Goal: Information Seeking & Learning: Learn about a topic

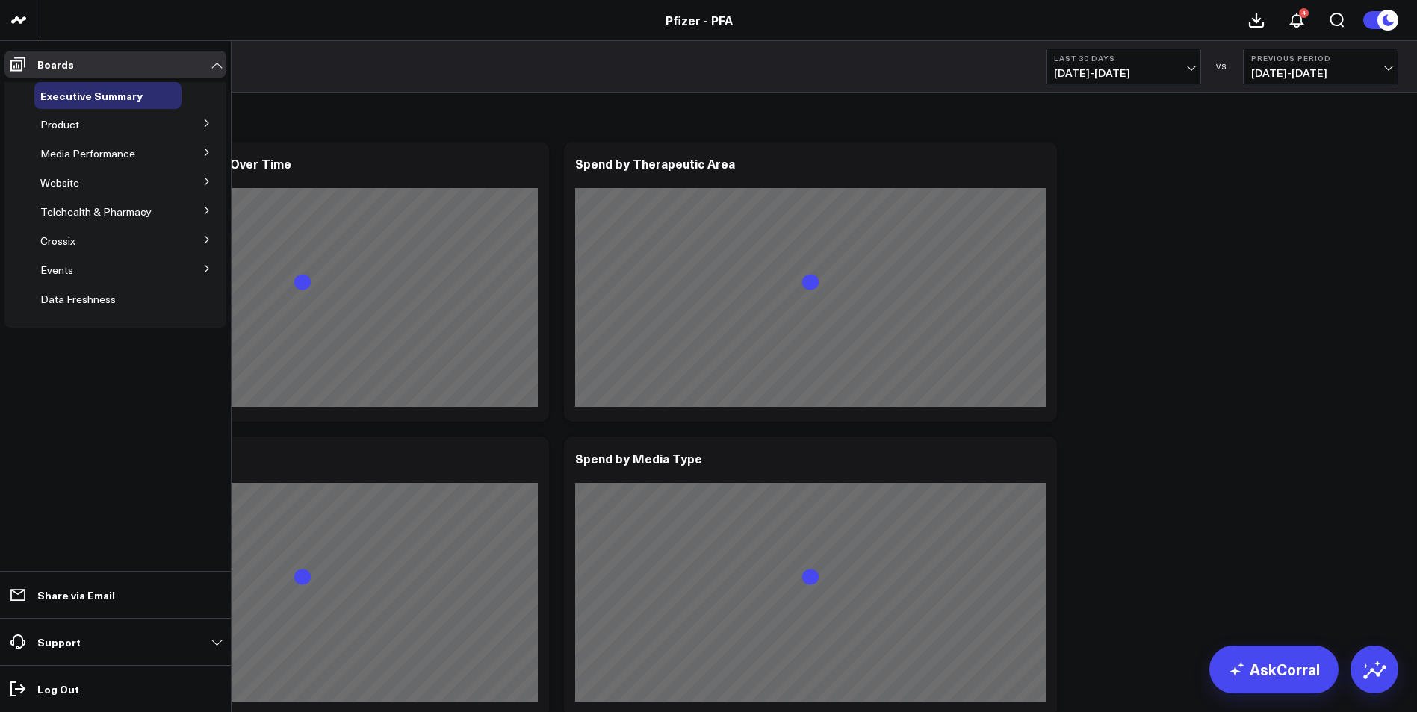
click at [210, 122] on icon at bounding box center [206, 123] width 9 height 9
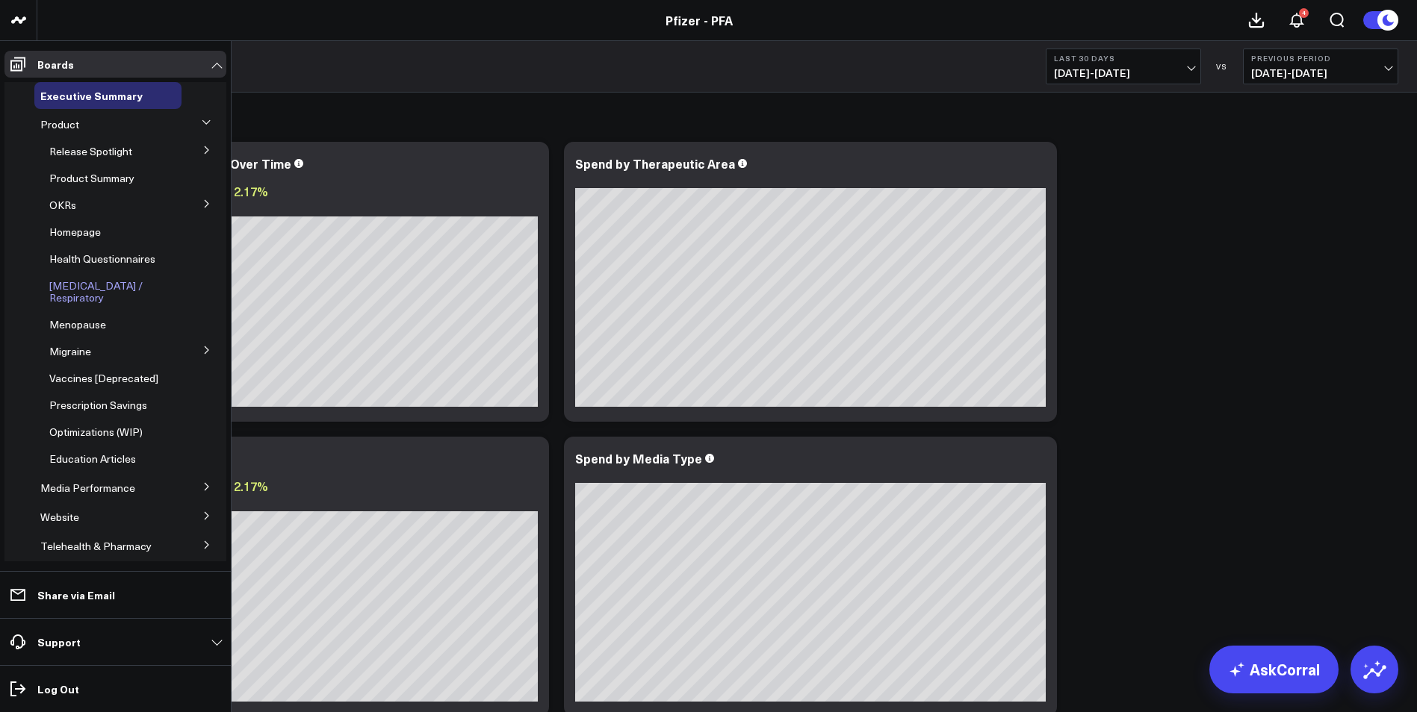
click at [66, 292] on span "[MEDICAL_DATA] / Respiratory" at bounding box center [95, 292] width 93 height 26
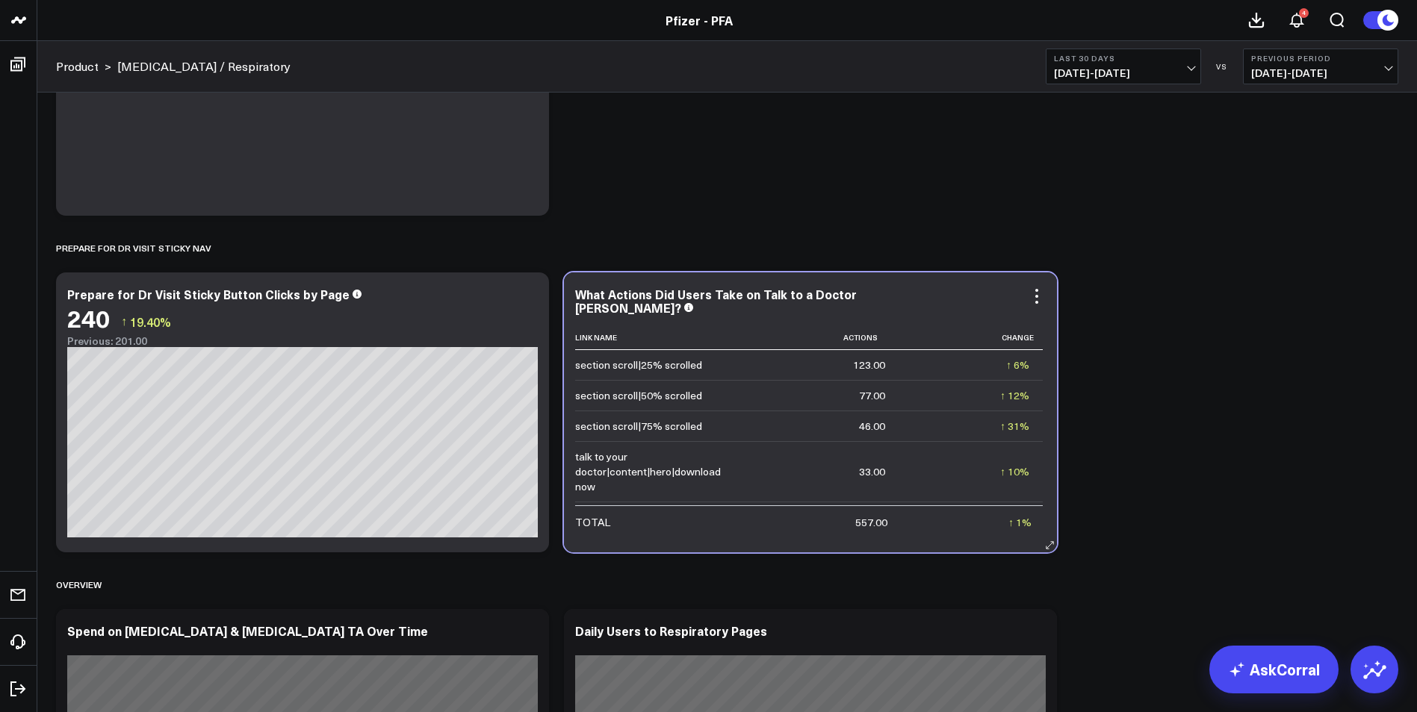
click at [930, 441] on td "↑ 10% Previous 30.00" at bounding box center [970, 471] width 144 height 60
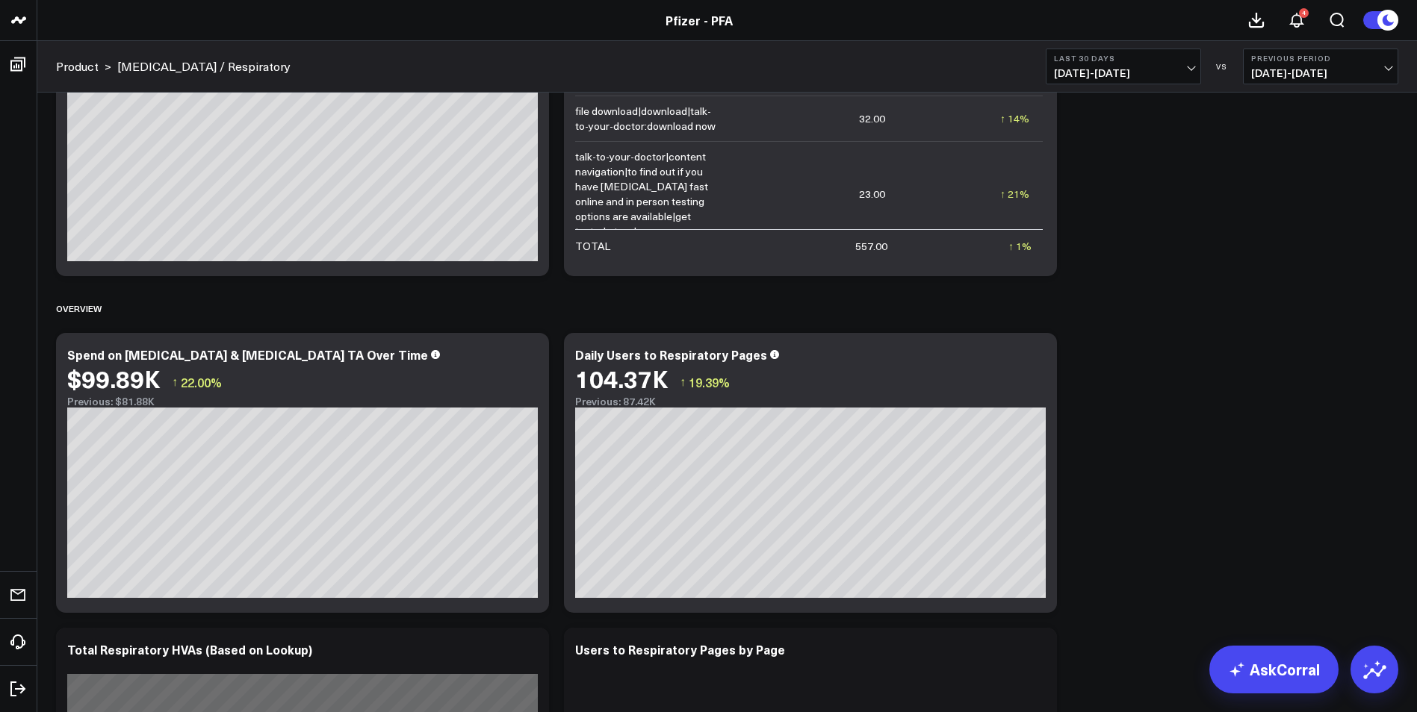
scroll to position [515, 0]
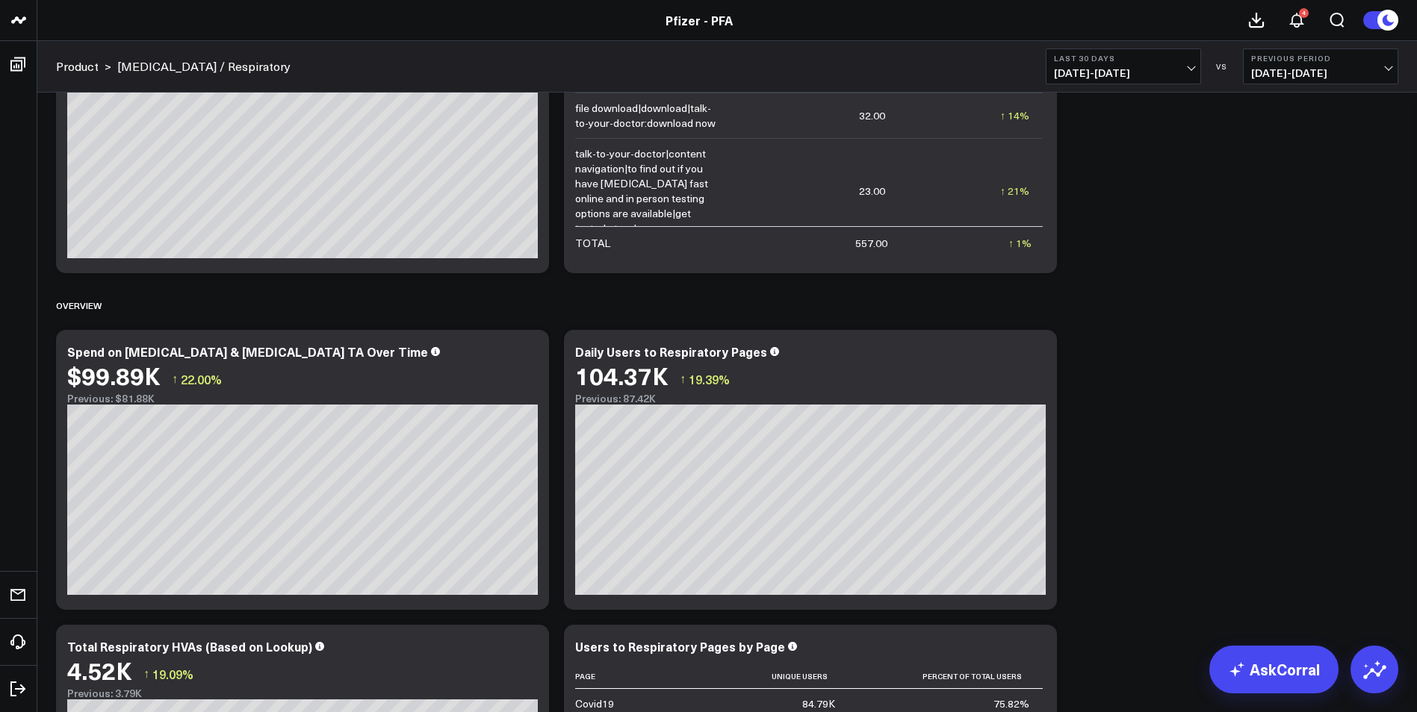
click at [1182, 60] on b "Last 30 Days" at bounding box center [1123, 58] width 139 height 9
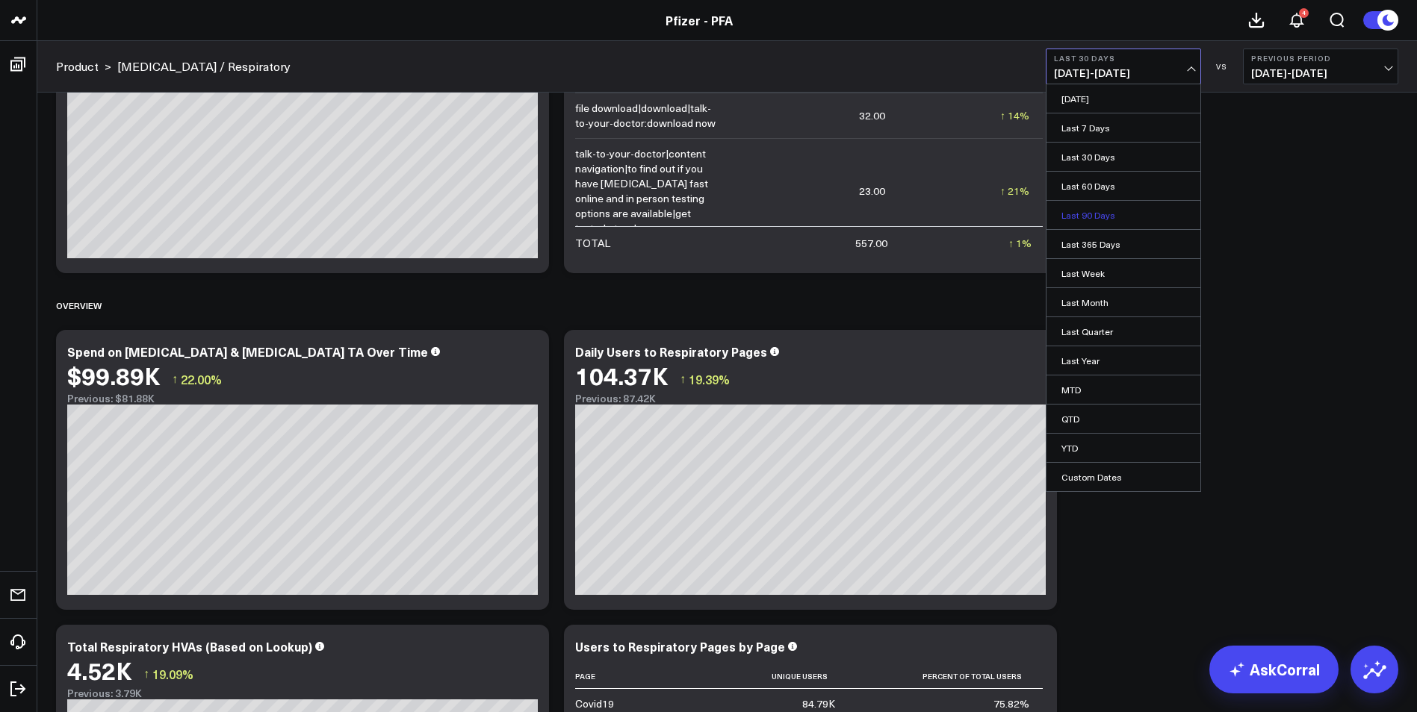
click at [1098, 215] on link "Last 90 Days" at bounding box center [1123, 215] width 154 height 28
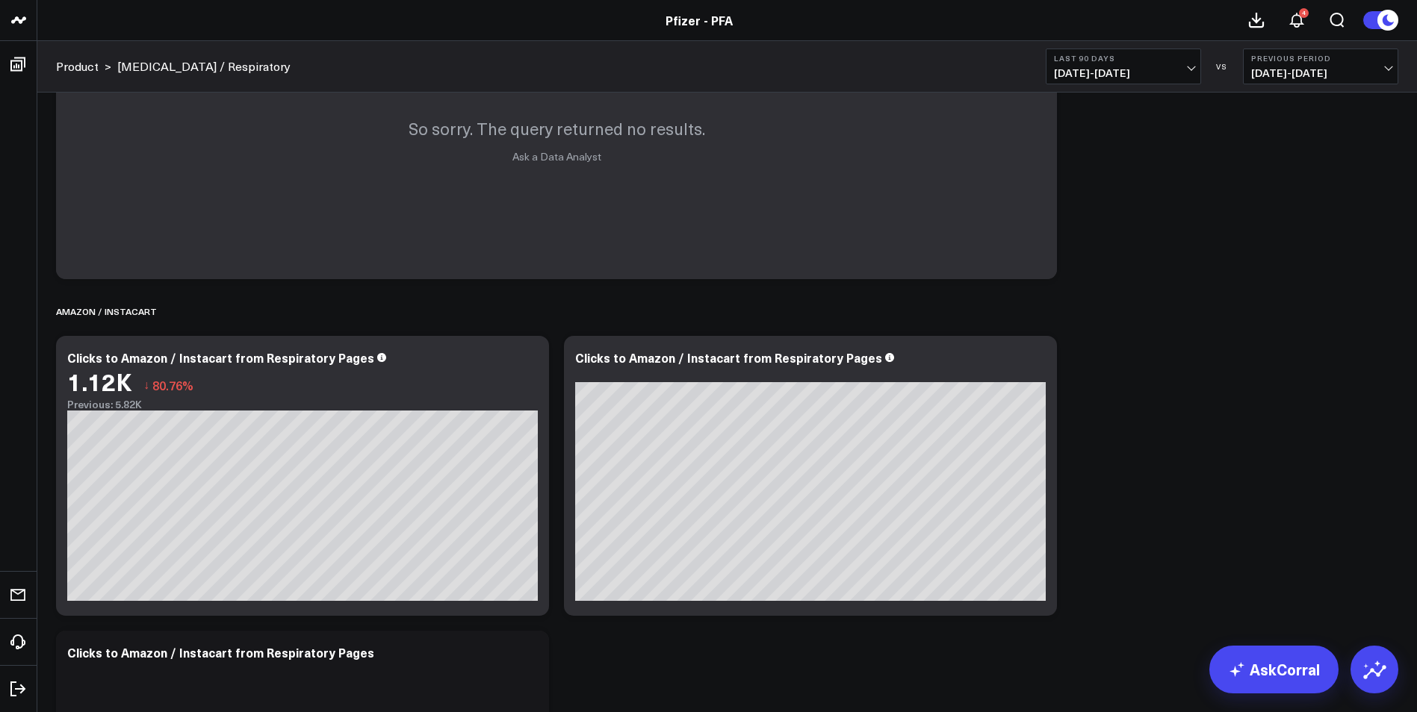
scroll to position [3543, 0]
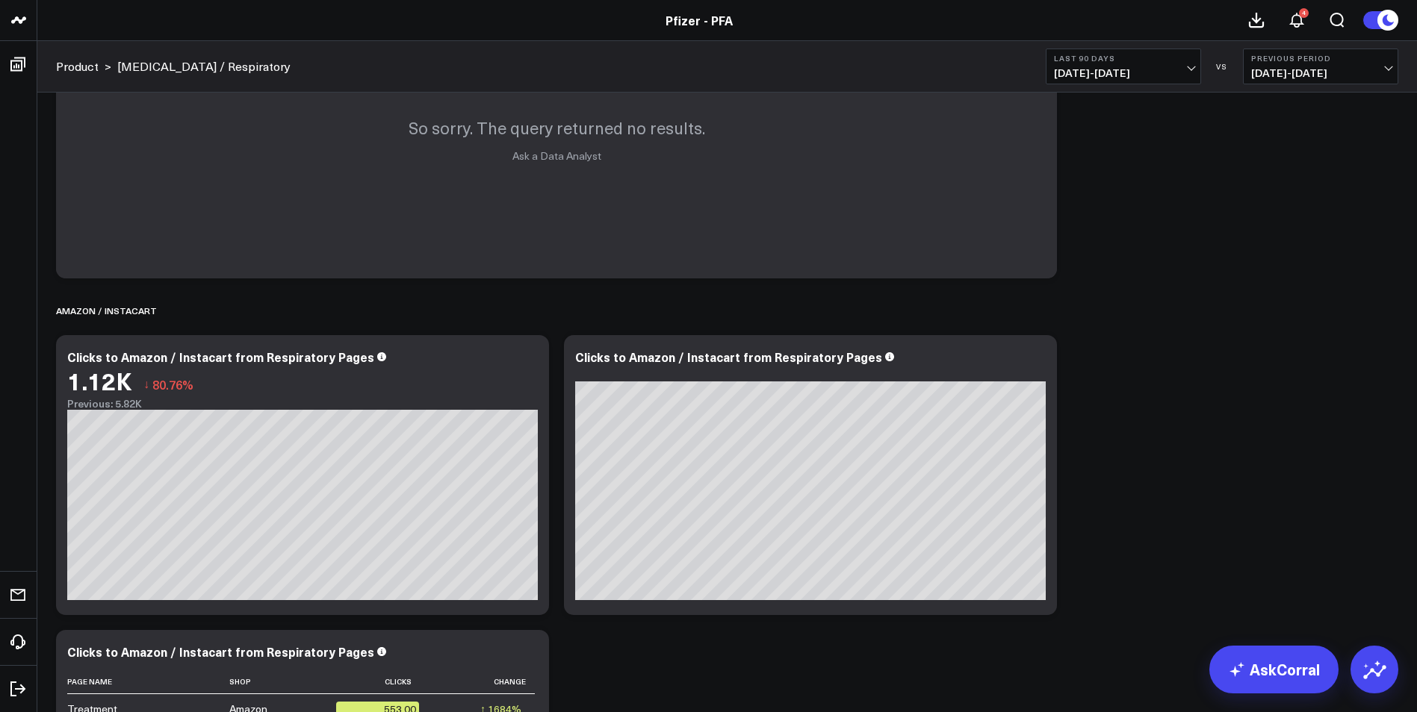
click at [1392, 71] on button "Previous Period [DATE] - [DATE]" at bounding box center [1320, 67] width 155 height 36
click at [1305, 190] on link "No Comparison" at bounding box center [1320, 186] width 154 height 28
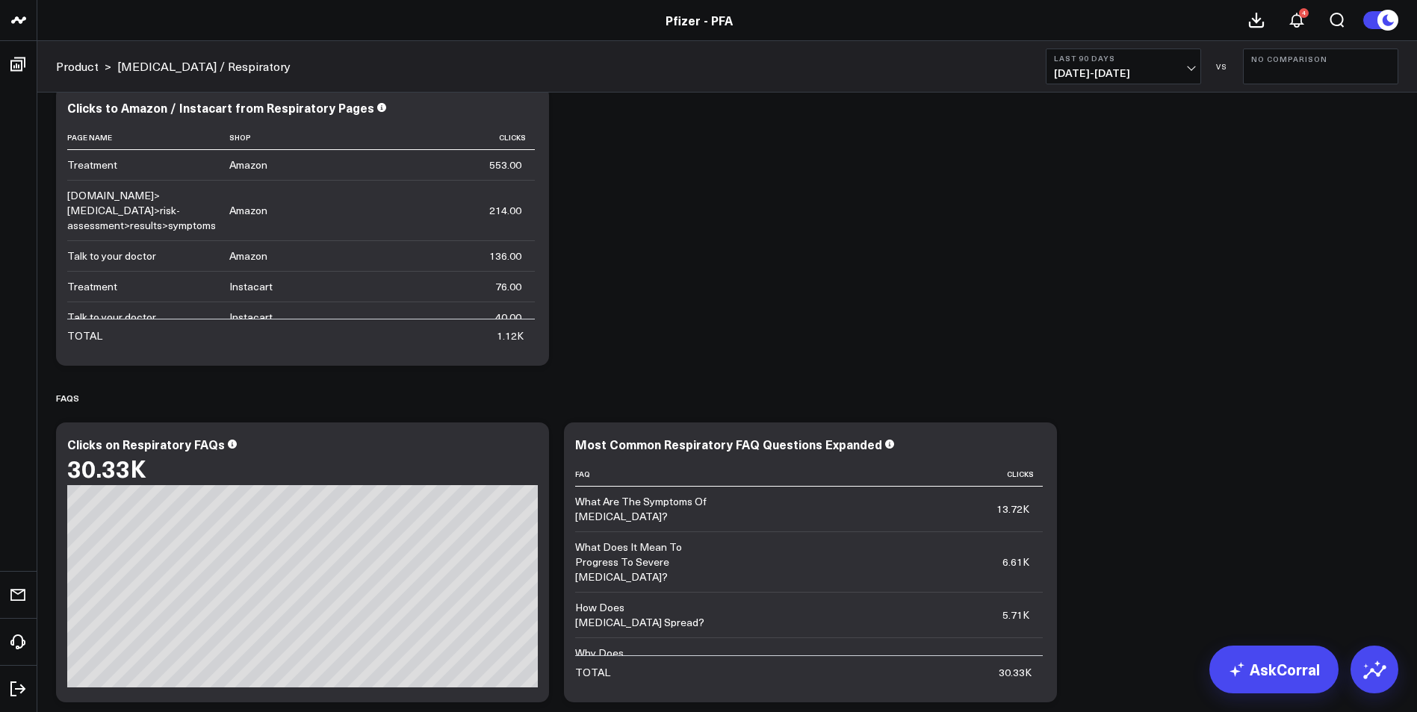
scroll to position [4164, 0]
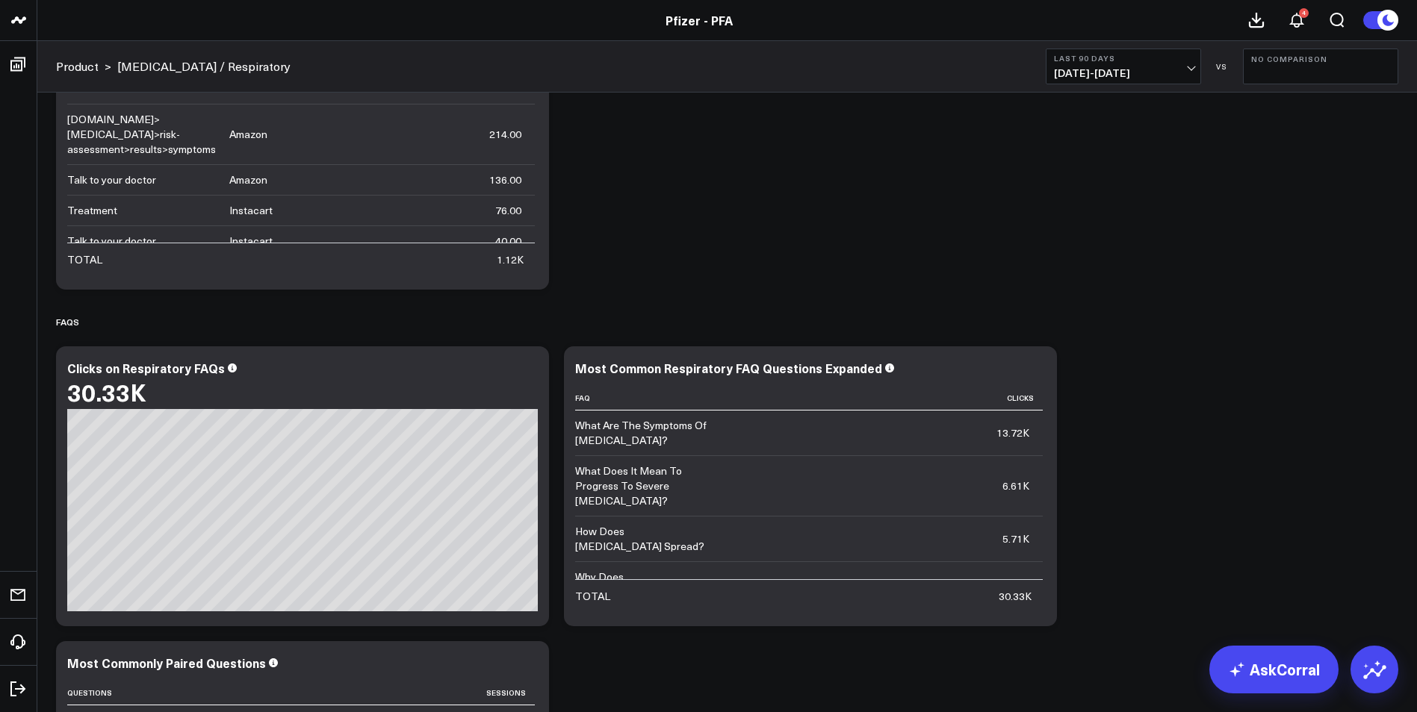
click at [1287, 69] on button "No Comparison" at bounding box center [1320, 67] width 155 height 36
click at [1296, 102] on link "Previous Period" at bounding box center [1320, 98] width 154 height 28
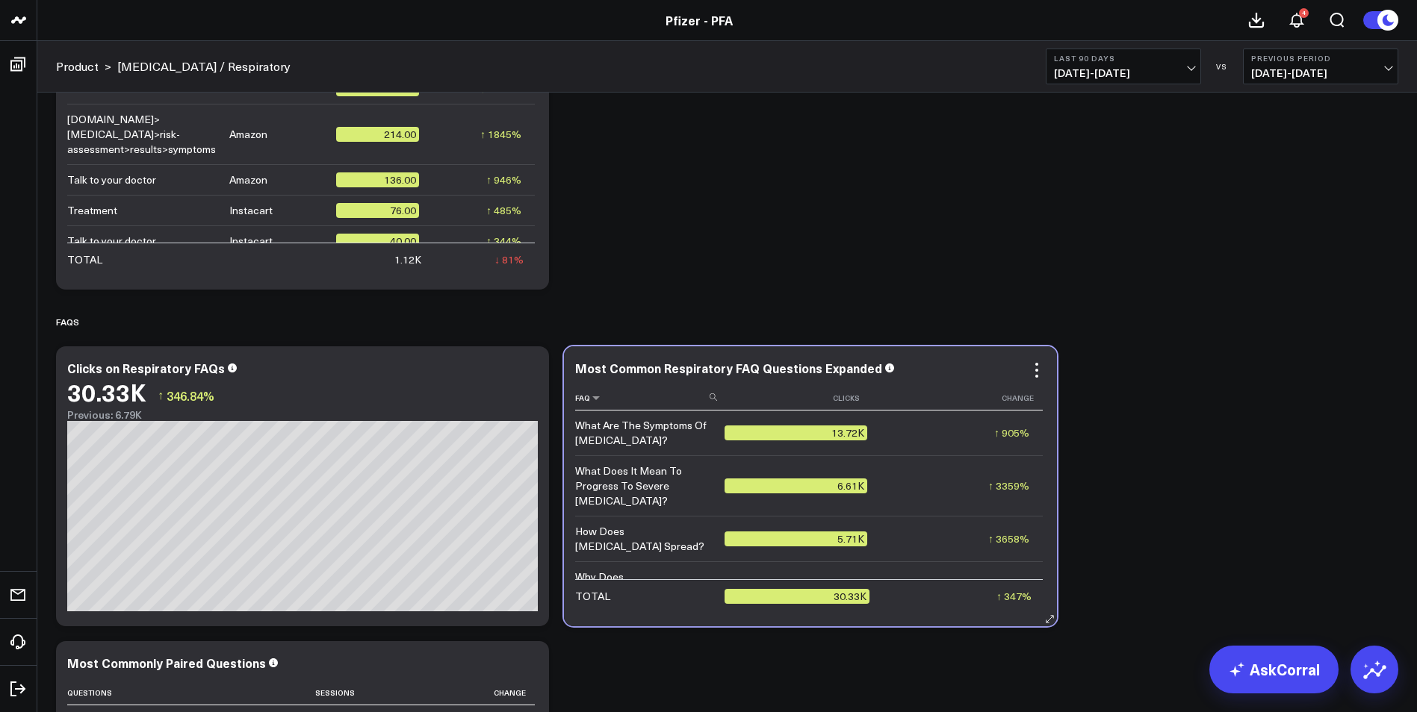
click at [636, 394] on th "Faq" at bounding box center [649, 398] width 149 height 25
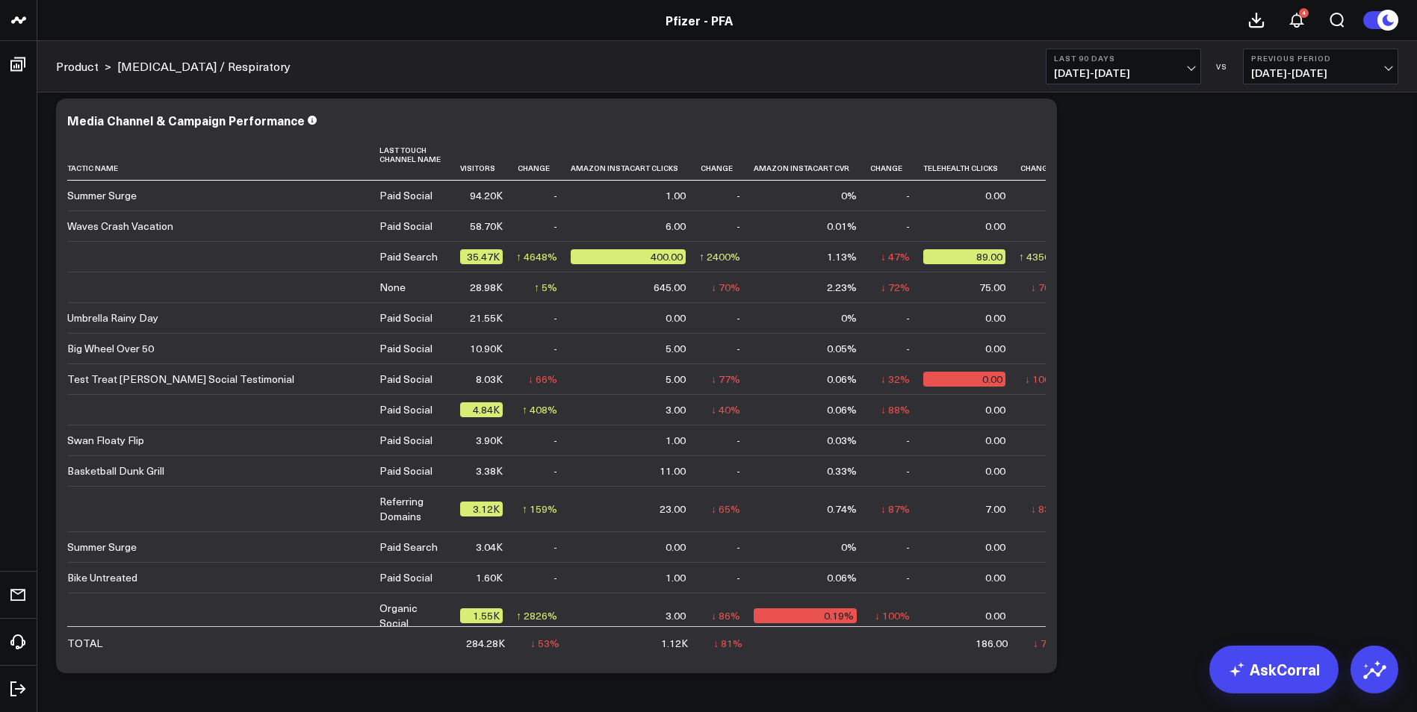
scroll to position [6028, 0]
